Goal: Information Seeking & Learning: Learn about a topic

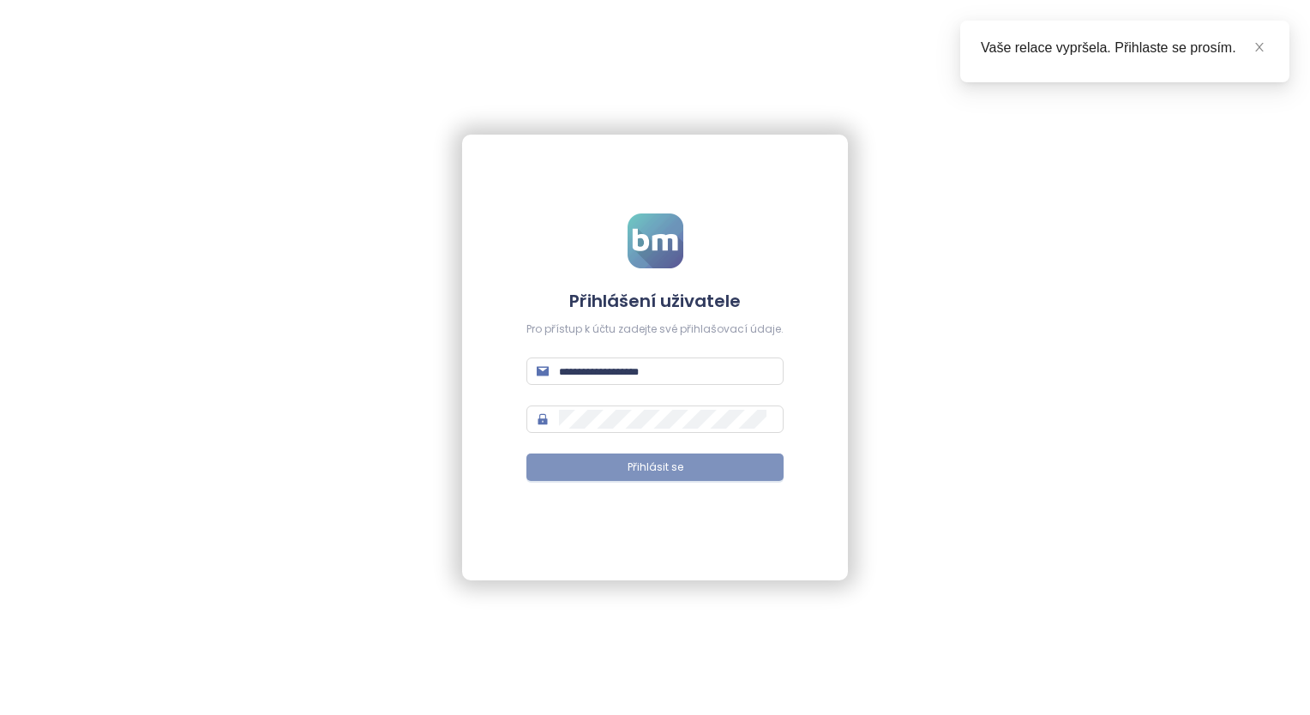
type input "**********"
click at [668, 468] on span "Přihlásit se" at bounding box center [655, 467] width 56 height 16
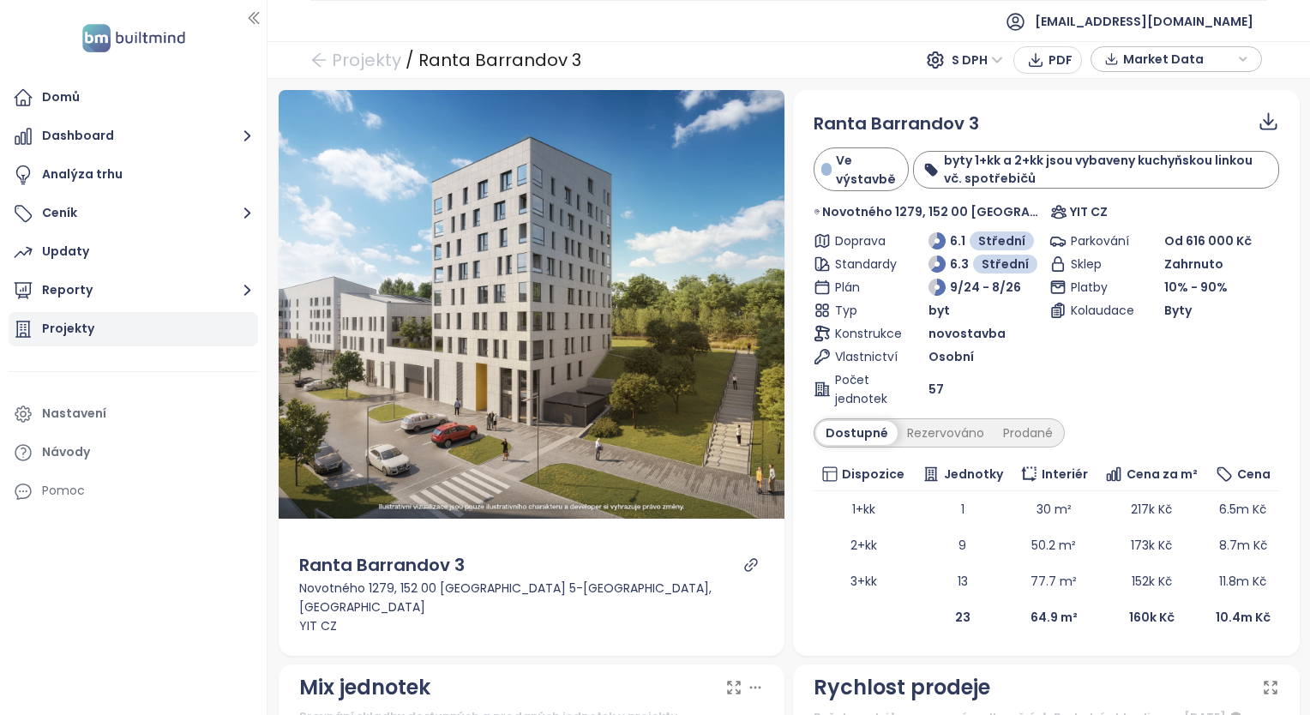
click at [61, 333] on div "Projekty" at bounding box center [68, 328] width 52 height 21
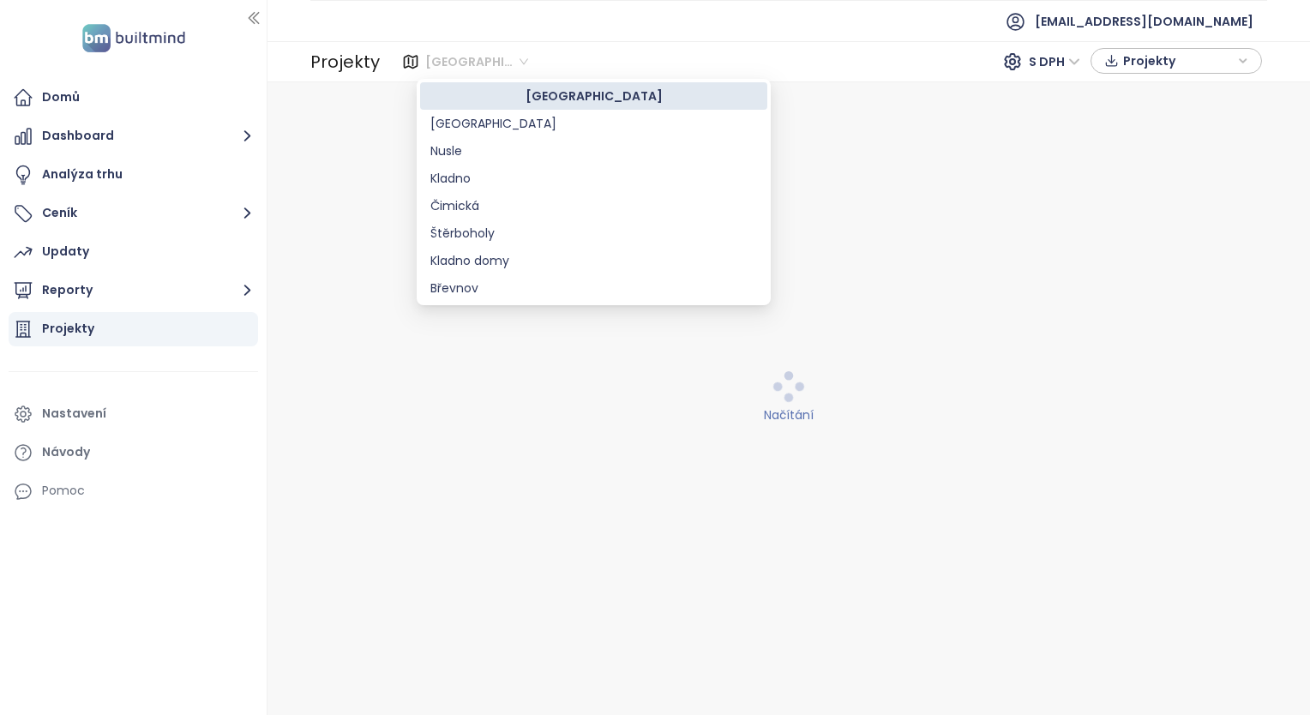
click at [492, 61] on span "Středočeský kraj" at bounding box center [476, 62] width 103 height 26
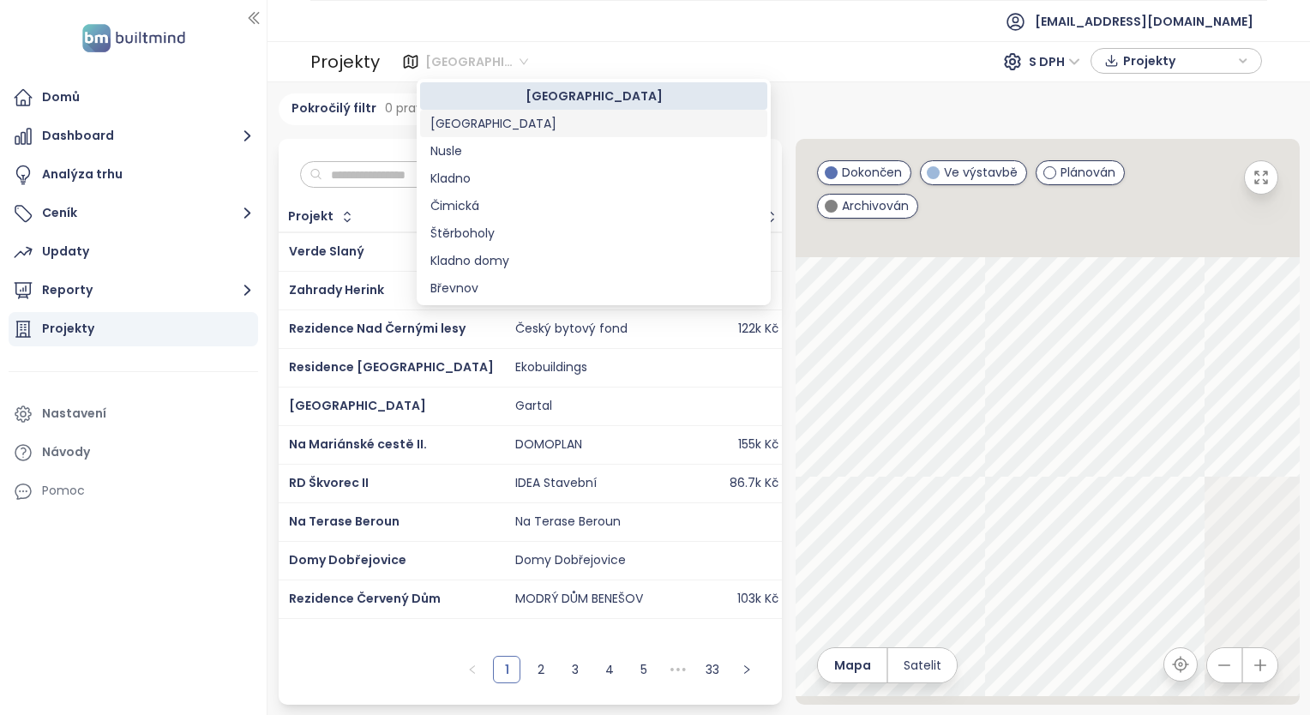
click at [461, 132] on div "Praha" at bounding box center [593, 123] width 327 height 19
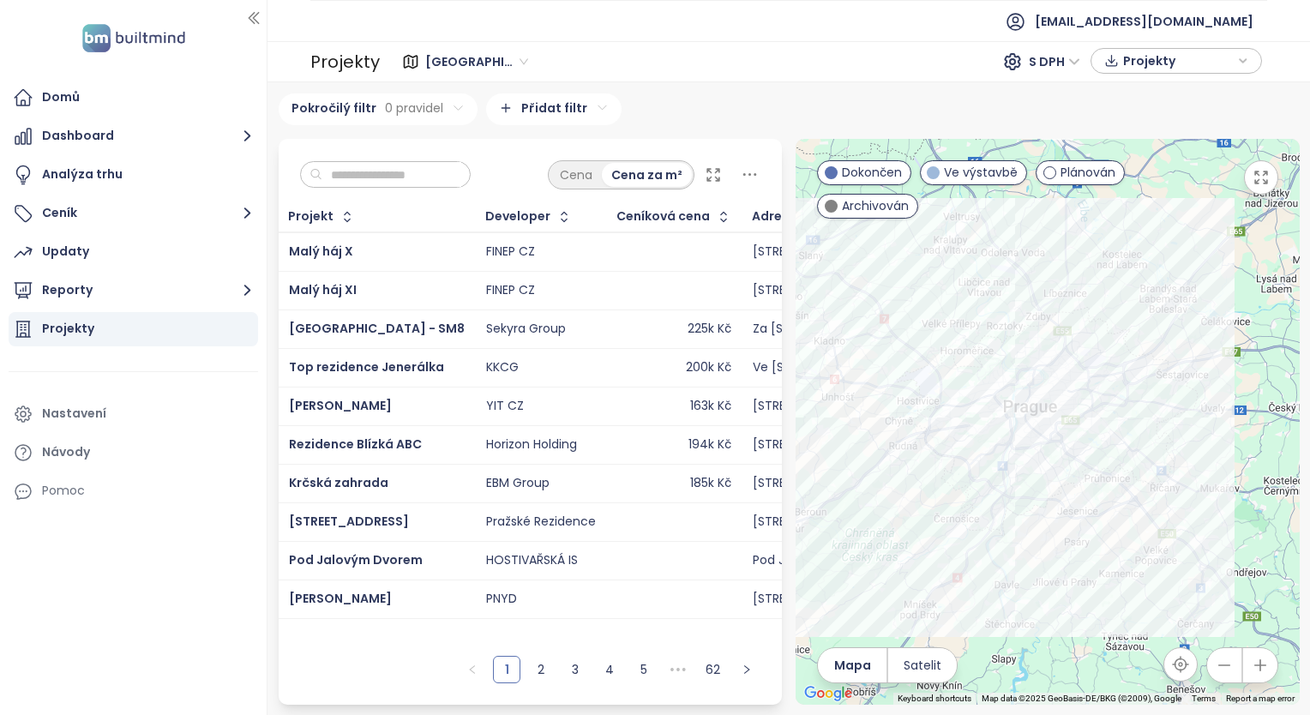
click at [393, 176] on input "text" at bounding box center [391, 175] width 139 height 26
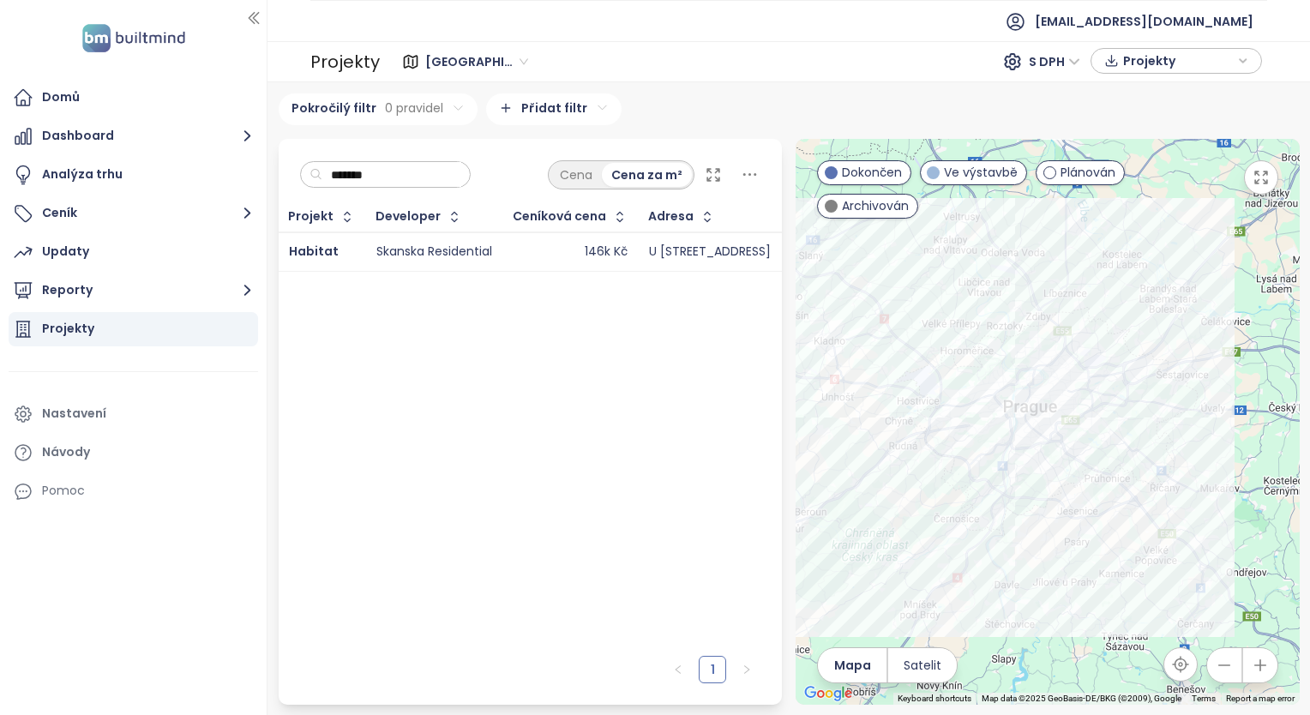
type input "*******"
click at [388, 248] on div "Skanska Residential" at bounding box center [434, 251] width 116 height 15
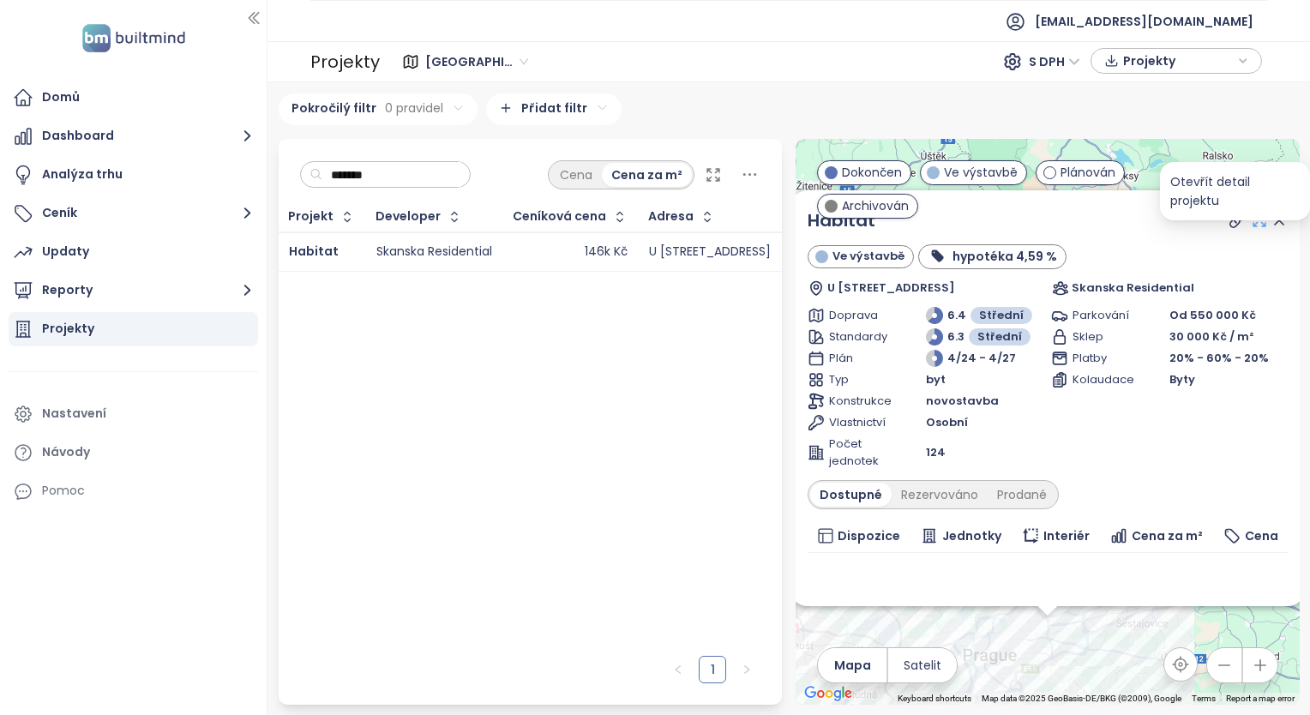
click at [1251, 216] on icon at bounding box center [1259, 220] width 17 height 17
click at [1015, 488] on div "Prodané" at bounding box center [1021, 495] width 69 height 24
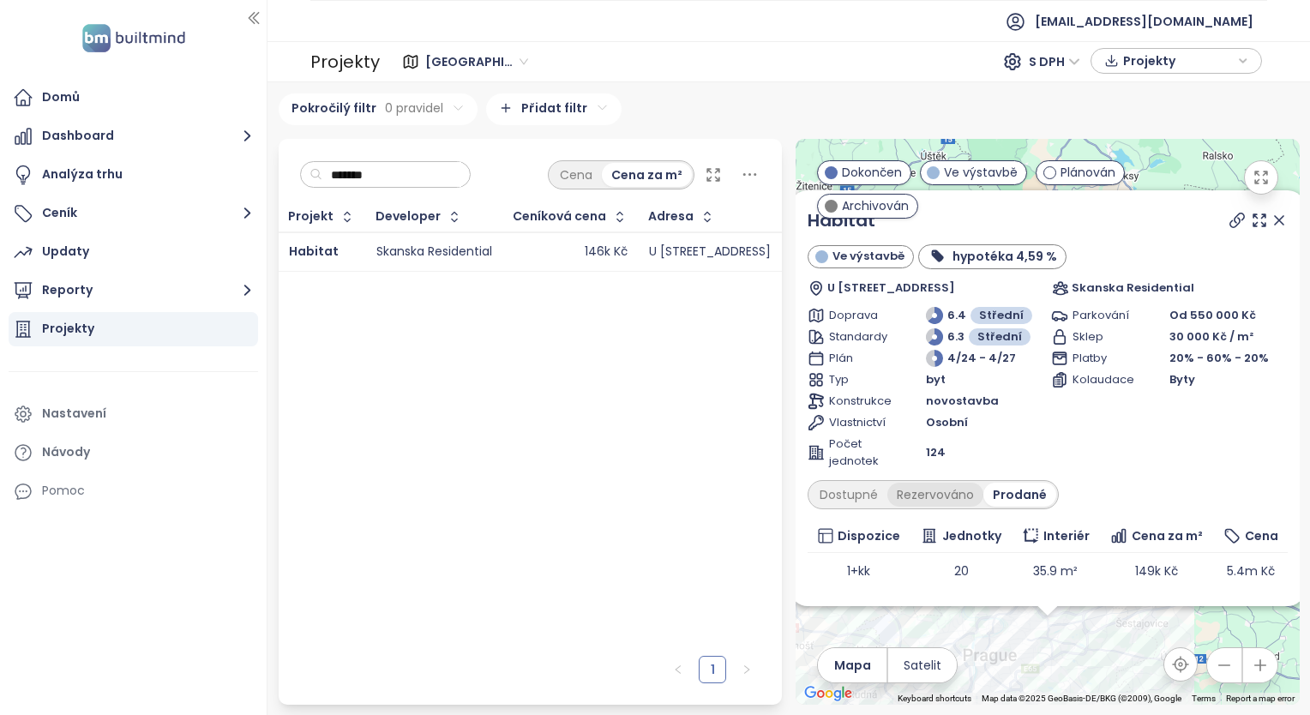
click at [945, 494] on div "Rezervováno" at bounding box center [935, 495] width 96 height 24
click at [851, 491] on div "Dostupné" at bounding box center [848, 495] width 77 height 24
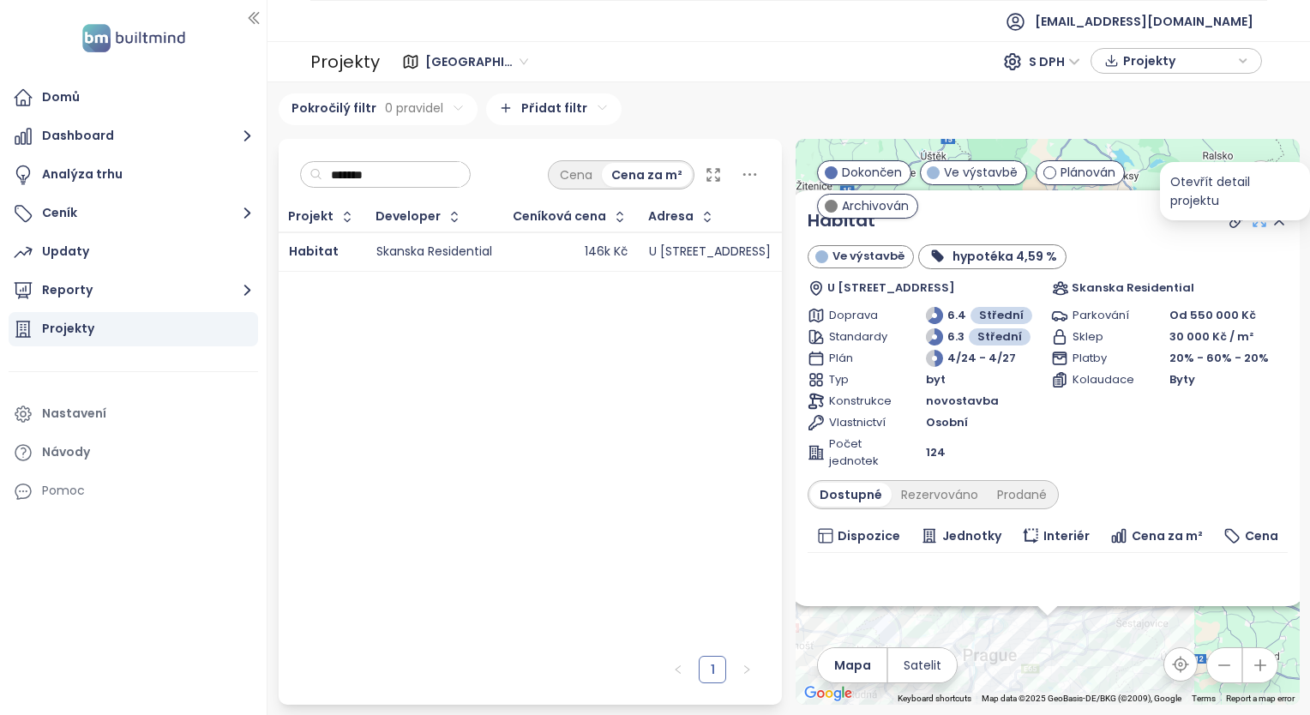
click at [1251, 221] on icon at bounding box center [1259, 220] width 17 height 17
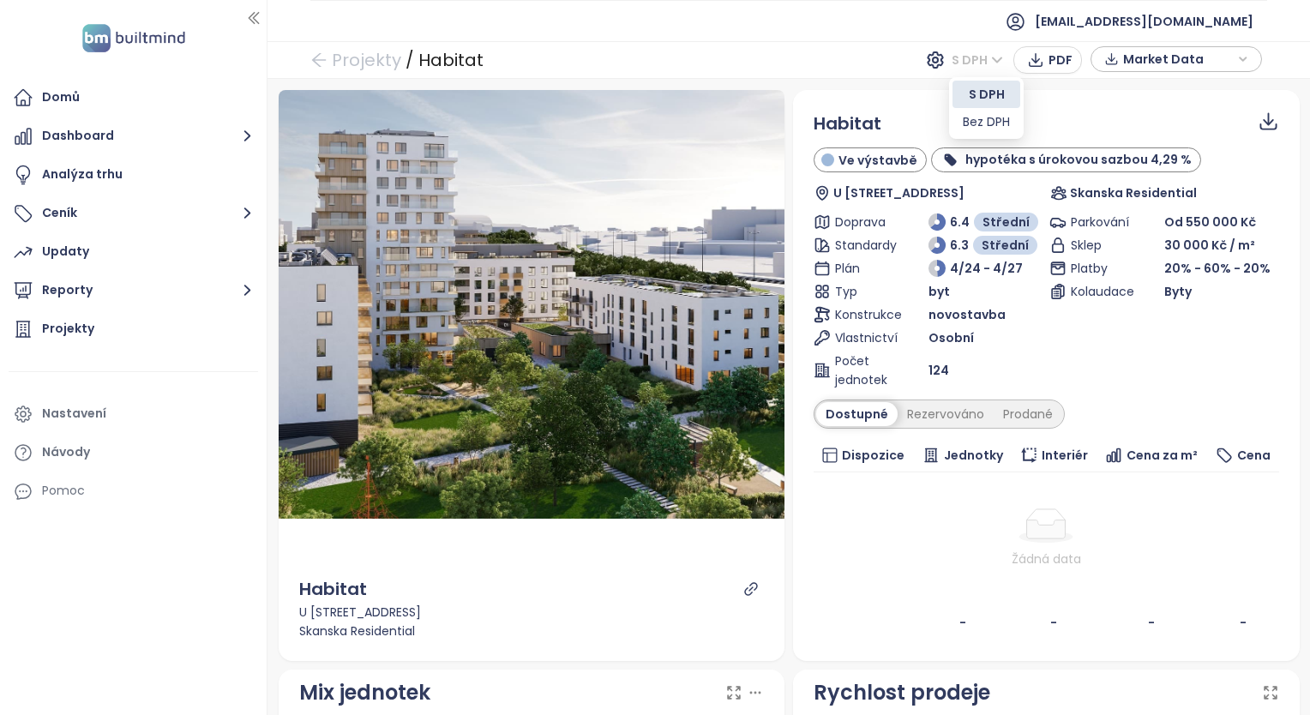
click at [986, 58] on span "S DPH" at bounding box center [976, 60] width 51 height 26
click at [984, 115] on div "Bez DPH" at bounding box center [986, 121] width 47 height 19
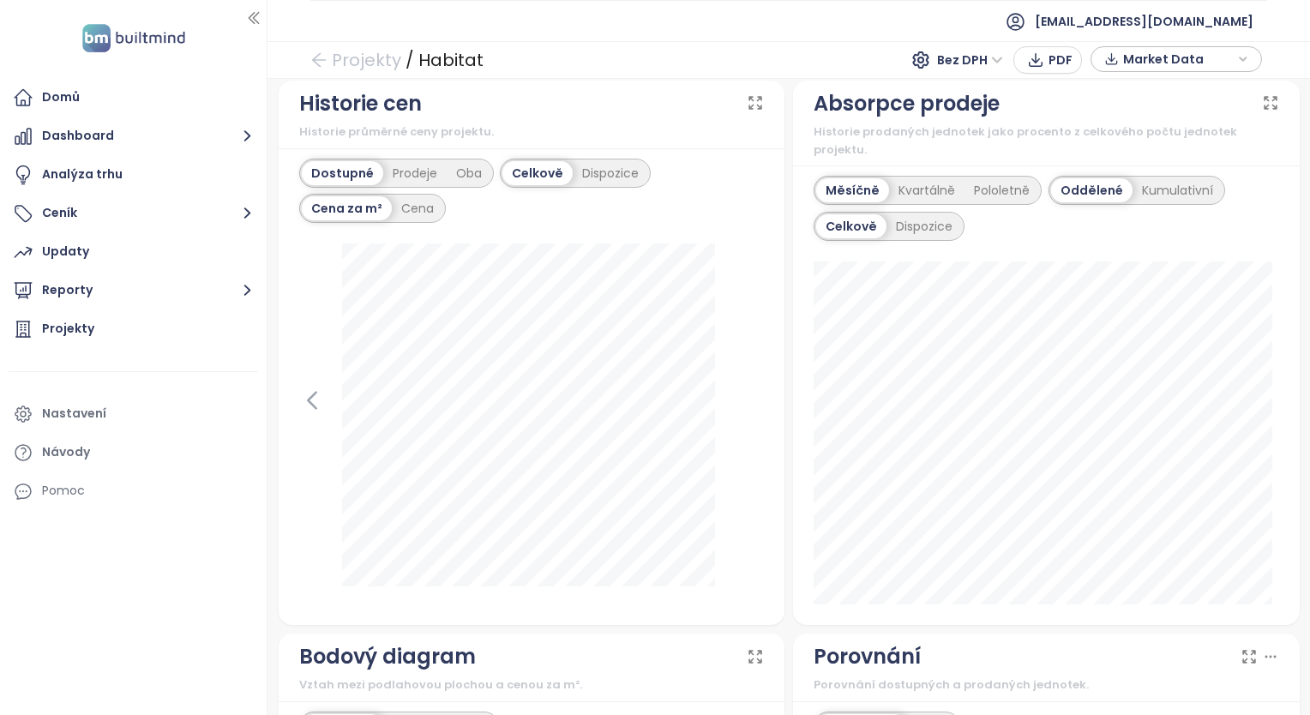
scroll to position [1089, 0]
